Goal: Complete application form: Complete application form

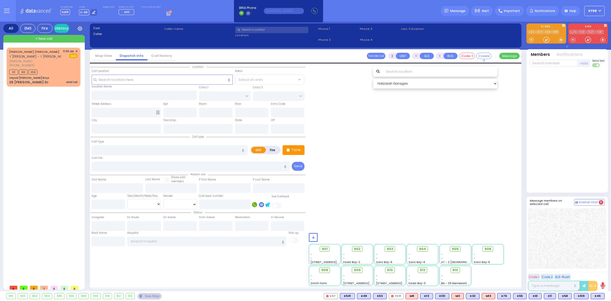
select select
radio input "true"
select select
type input "11:10"
type input "[PERSON_NAME]"
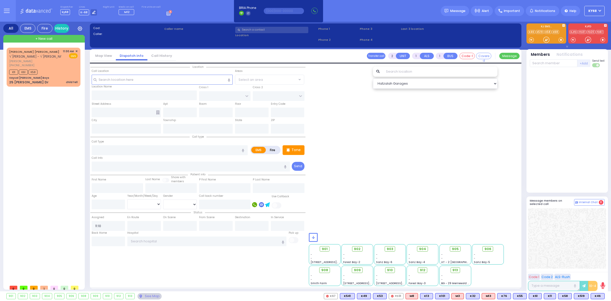
type input "[GEOGRAPHIC_DATA]"
type input "[STREET_ADDRESS]"
type input "011"
type input "[PERSON_NAME]"
type input "[US_STATE]"
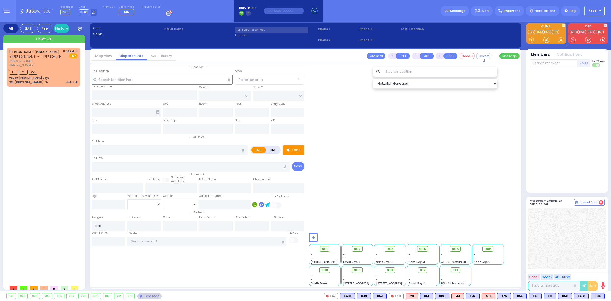
type input "10950"
type input "swollen airway"
radio input "true"
select select
select select "SECTION 4"
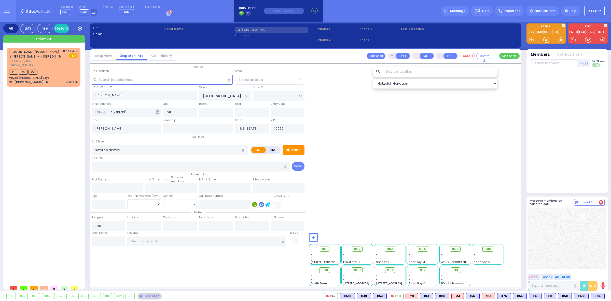
select select "Hatzalah Garages"
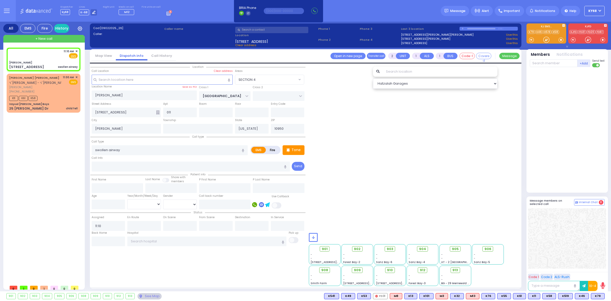
select select
radio input "true"
select select
type input "11:12"
select select "SECTION 4"
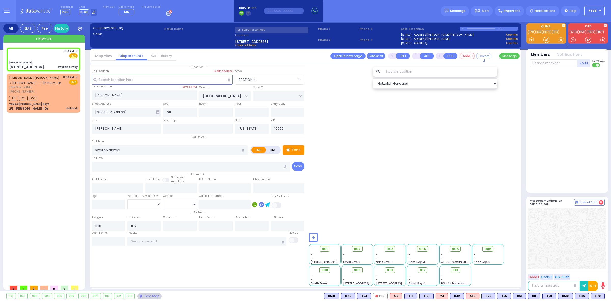
select select "Hatzalah Garages"
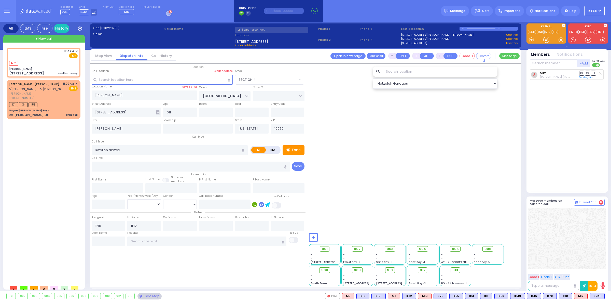
select select
radio input "true"
select select
radio input "true"
select select
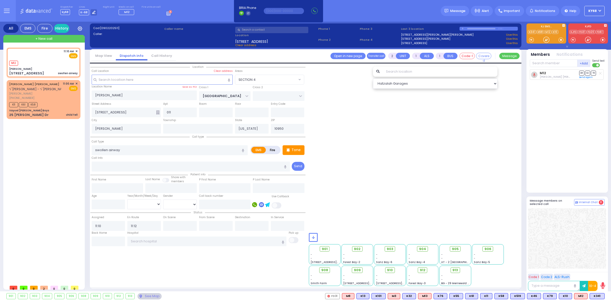
select select "SECTION 4"
select select "Hatzalah Garages"
select select
radio input "true"
select select
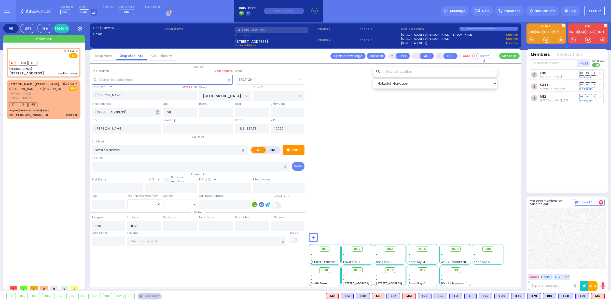
select select "SECTION 4"
select select "Hatzalah Garages"
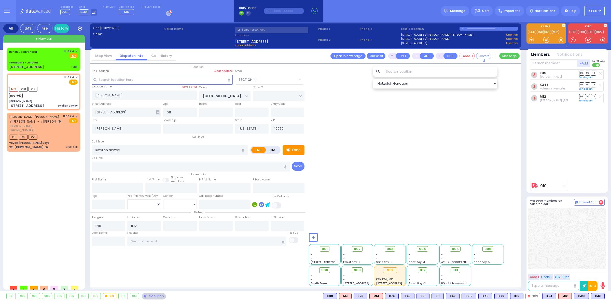
select select
radio input "true"
select select
type input "8"
select select "SECTION 4"
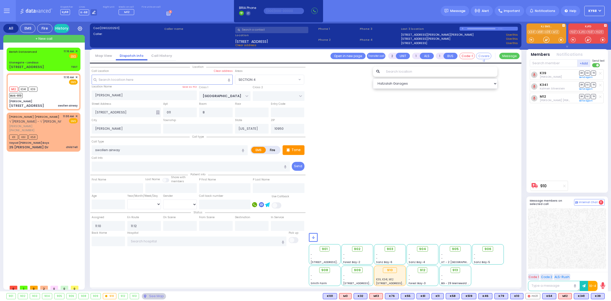
select select "Hatzalah Garages"
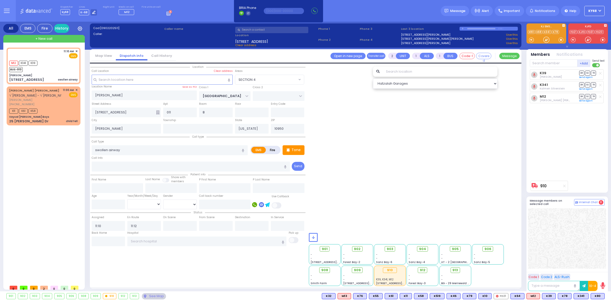
select select
radio input "true"
select select
type input "[GEOGRAPHIC_DATA]"
select select "SECTION 4"
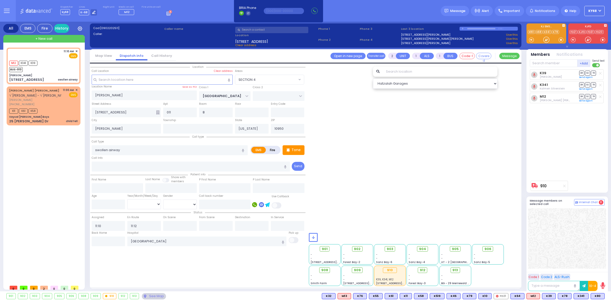
select select "Hatzalah Garages"
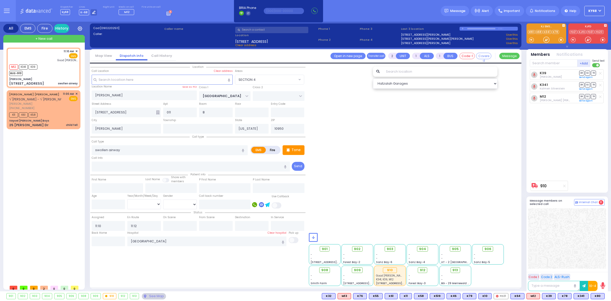
type input "6"
select select
radio input "true"
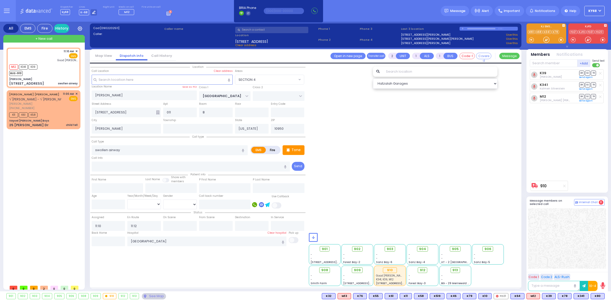
type input "Unknown"
select select "Year"
